Goal: Use online tool/utility: Utilize a website feature to perform a specific function

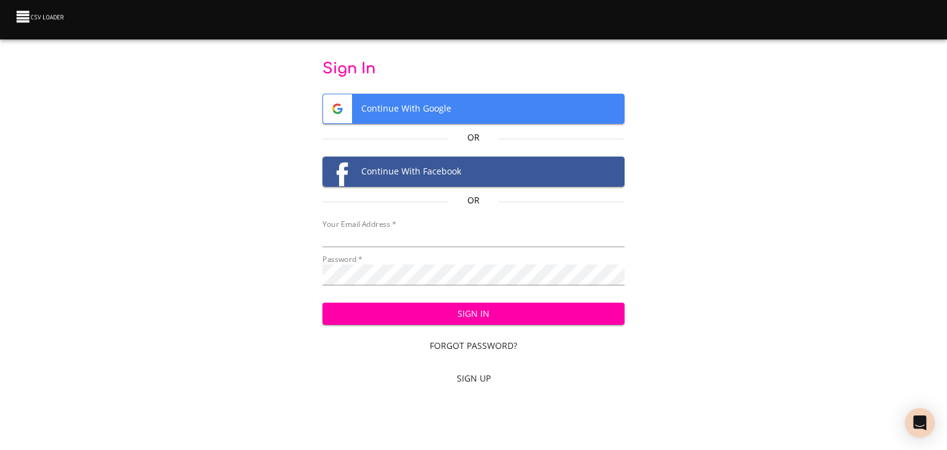
type input "[EMAIL_ADDRESS][DOMAIN_NAME]"
click at [363, 322] on span "Sign In" at bounding box center [473, 314] width 283 height 15
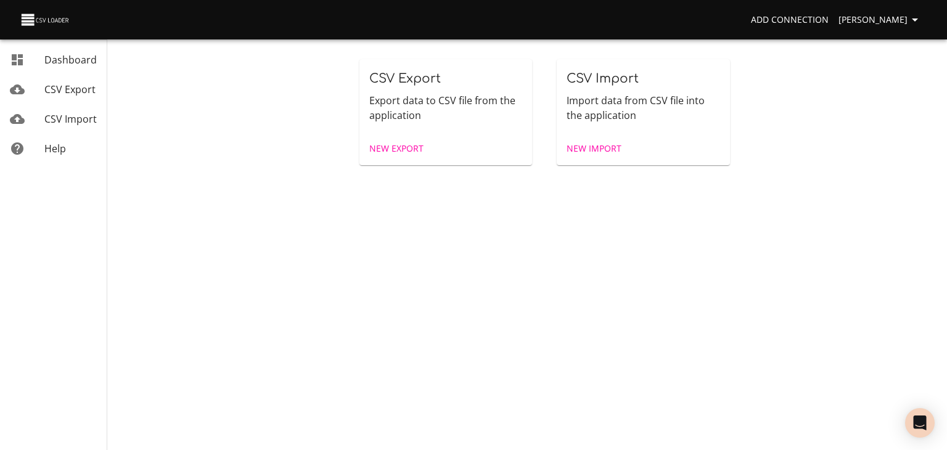
click at [87, 126] on span "CSV Import" at bounding box center [70, 119] width 52 height 14
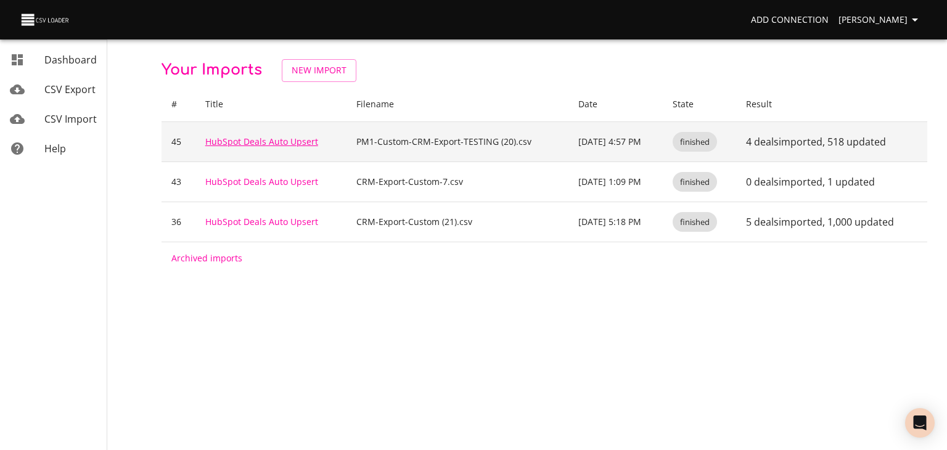
click at [266, 147] on link "HubSpot Deals Auto Upsert" at bounding box center [261, 142] width 113 height 12
